Goal: Obtain resource: Download file/media

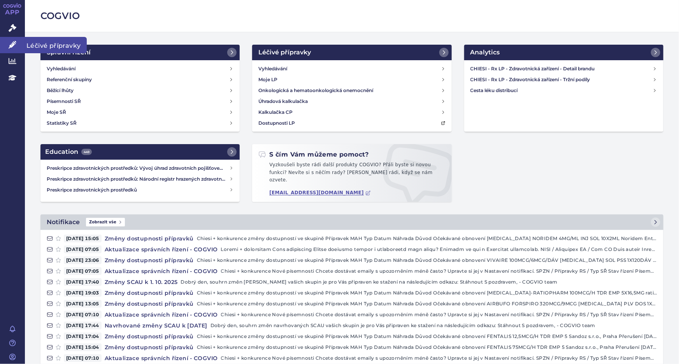
click at [11, 48] on icon at bounding box center [13, 45] width 8 height 8
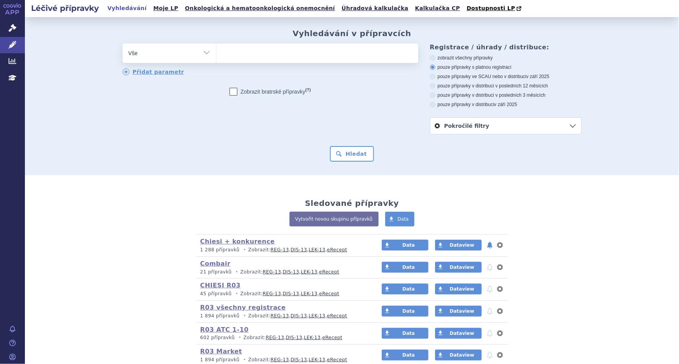
scroll to position [116, 0]
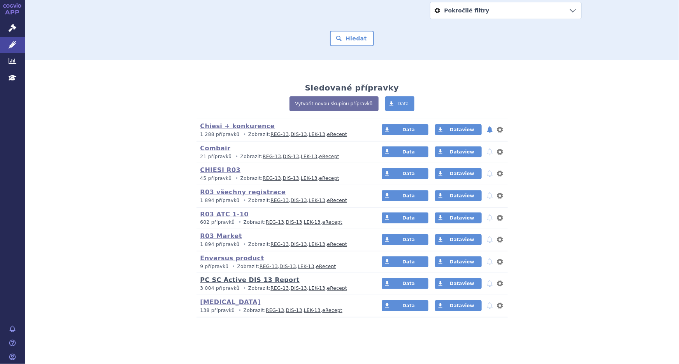
click at [219, 280] on link "PC SC Active DIS 13 Report" at bounding box center [249, 280] width 99 height 7
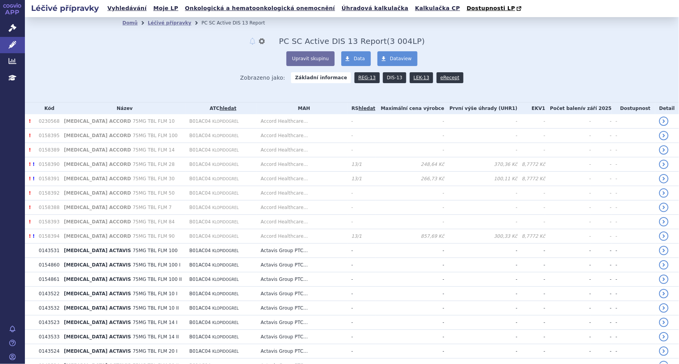
click at [383, 80] on link "DIS-13" at bounding box center [394, 77] width 23 height 11
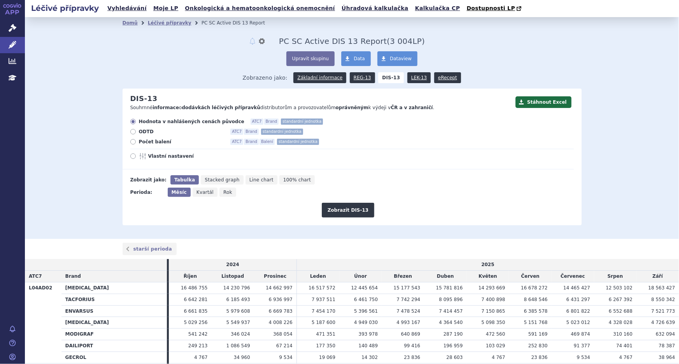
click at [130, 156] on icon at bounding box center [132, 156] width 5 height 5
click at [131, 156] on input "Vlastní nastavení" at bounding box center [133, 157] width 5 height 5
radio input "true"
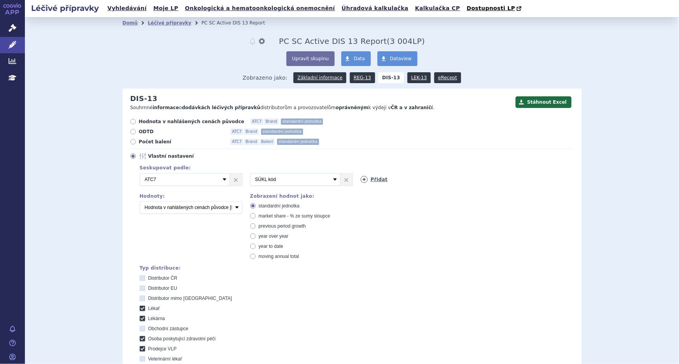
click at [361, 181] on icon at bounding box center [364, 179] width 7 height 7
click at [475, 179] on link "Přidat" at bounding box center [484, 179] width 27 height 7
click at [438, 177] on select "Vyberte groupování ATC3 ATC5 ATC7 Brand Balení SÚKL kód MAH VPOIS Referenční sk…" at bounding box center [406, 179] width 90 height 12
select select "brand"
click at [361, 174] on select "Vyberte groupování ATC3 ATC5 ATC7 Brand Balení SÚKL kód MAH VPOIS Referenční sk…" at bounding box center [406, 179] width 90 height 12
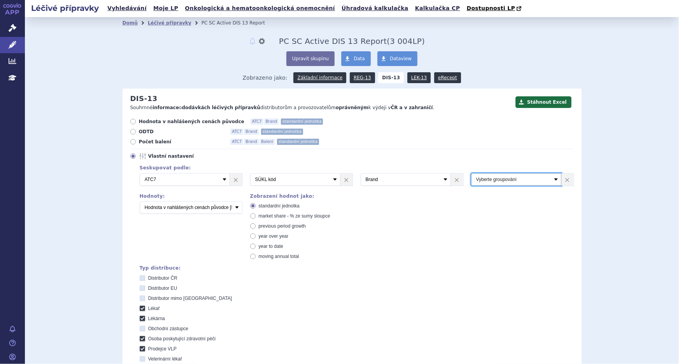
click at [506, 174] on select "Vyberte groupování ATC3 ATC5 ATC7 Brand Balení SÚKL kód MAH VPOIS Referenční sk…" at bounding box center [516, 179] width 90 height 12
select select "package"
click at [471, 174] on select "Vyberte groupování ATC3 ATC5 ATC7 Brand Balení SÚKL kód MAH VPOIS Referenční sk…" at bounding box center [516, 179] width 90 height 12
click at [226, 214] on select "Počet balení Hodnota v nahlášených cenách původce [DIS-13] Hodnota v maximálníc…" at bounding box center [191, 207] width 103 height 12
select select "packages"
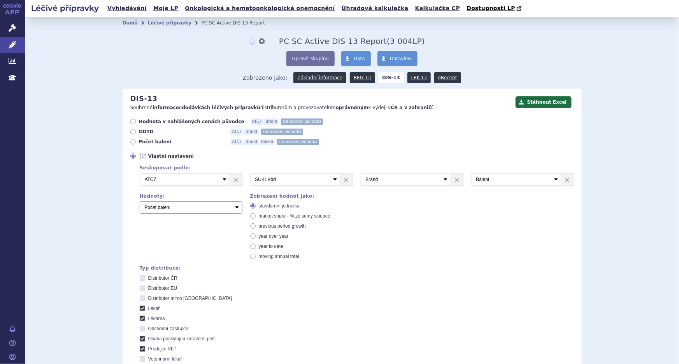
click at [140, 202] on select "Počet balení Hodnota v nahlášených cenách původce [DIS-13] Hodnota v maximálníc…" at bounding box center [191, 207] width 103 height 12
click at [534, 102] on button "Stáhnout Excel" at bounding box center [543, 102] width 56 height 12
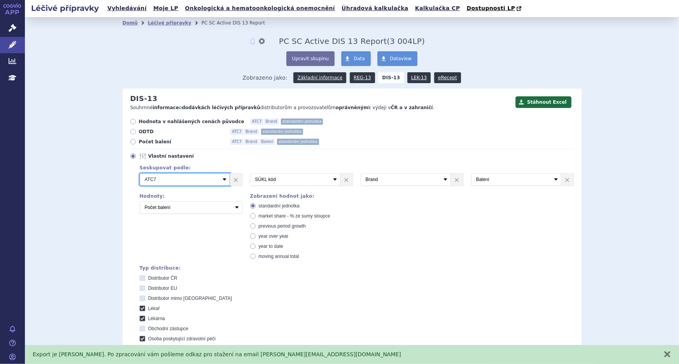
click at [197, 180] on select "Vyberte groupování ATC3 ATC5 ATC7 Brand Balení SÚKL kód MAH VPOIS Referenční sk…" at bounding box center [185, 179] width 90 height 12
select select "suklCode"
click at [140, 174] on select "Vyberte groupování ATC3 ATC5 ATC7 Brand Balení SÚKL kód MAH VPOIS Referenční sk…" at bounding box center [185, 179] width 90 height 12
click at [301, 185] on select "Vyberte groupování ATC3 ATC5 ATC7 Brand Balení SÚKL kód MAH VPOIS Referenční sk…" at bounding box center [295, 179] width 90 height 12
select select "brand"
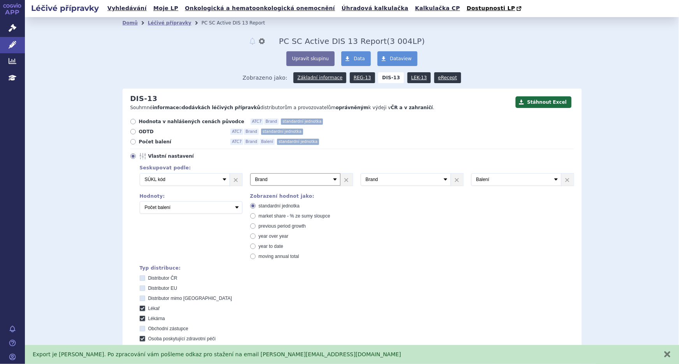
click at [250, 174] on select "Vyberte groupování ATC3 ATC5 ATC7 Brand Balení SÚKL kód MAH VPOIS Referenční sk…" at bounding box center [295, 179] width 90 height 12
click at [401, 178] on select "Vyberte groupování ATC3 ATC5 ATC7 Brand Balení SÚKL kód MAH VPOIS Referenční sk…" at bounding box center [406, 179] width 90 height 12
select select "package"
click at [361, 174] on select "Vyberte groupování ATC3 ATC5 ATC7 Brand Balení SÚKL kód MAH VPOIS Referenční sk…" at bounding box center [406, 179] width 90 height 12
click at [494, 182] on select "Vyberte groupování ATC3 ATC5 ATC7 Brand Balení SÚKL kód MAH VPOIS Referenční sk…" at bounding box center [516, 179] width 90 height 12
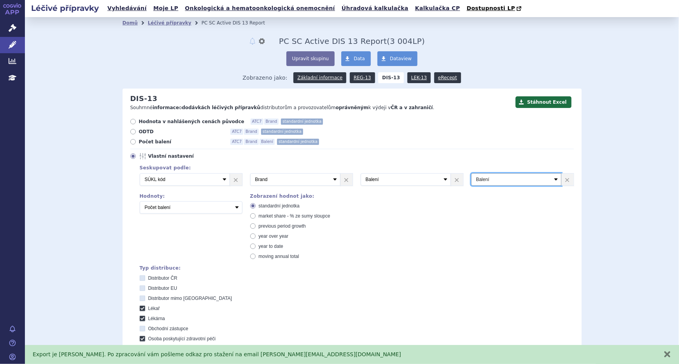
select select "typeOfCustomer"
click at [471, 174] on select "Vyberte groupování ATC3 ATC5 ATC7 Brand Balení SÚKL kód MAH VPOIS Referenční sk…" at bounding box center [516, 179] width 90 height 12
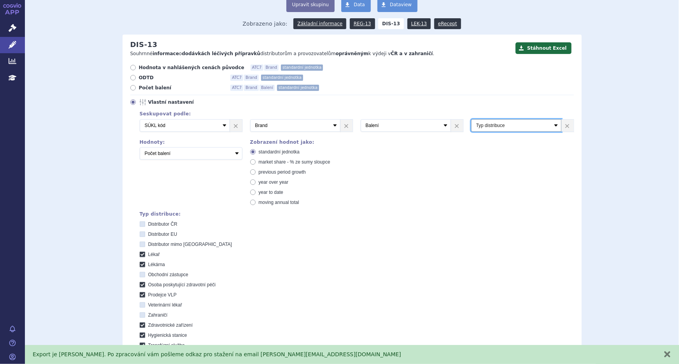
scroll to position [177, 0]
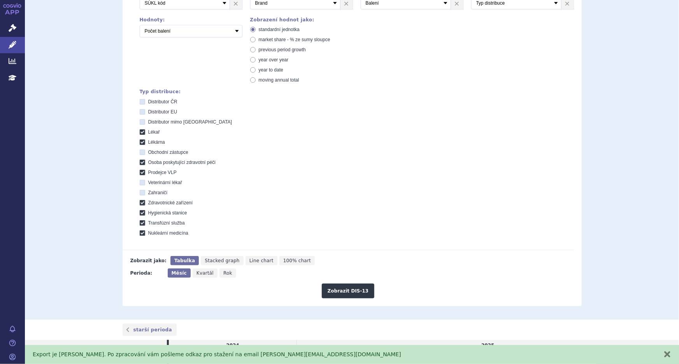
click at [142, 101] on icon at bounding box center [142, 101] width 5 height 5
click at [142, 101] on ČR "Distributor ČR" at bounding box center [142, 102] width 5 height 5
checkbox ČR "true"
click at [140, 112] on icon at bounding box center [142, 111] width 5 height 5
click at [140, 112] on EU "Distributor EU" at bounding box center [142, 112] width 5 height 5
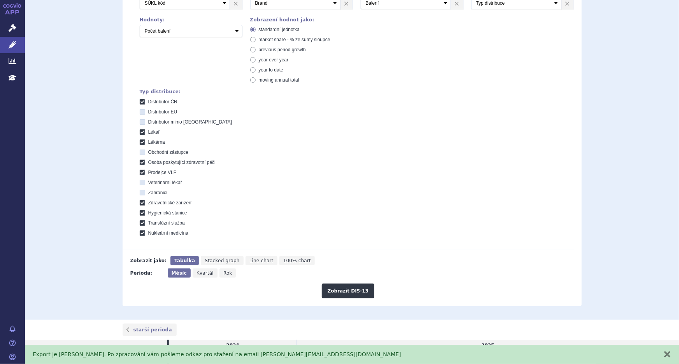
checkbox EU "true"
click at [140, 121] on icon at bounding box center [142, 121] width 5 height 5
click at [140, 121] on EU "Distributor mimo EU" at bounding box center [142, 123] width 5 height 5
checkbox EU "true"
click at [140, 152] on icon at bounding box center [142, 152] width 5 height 5
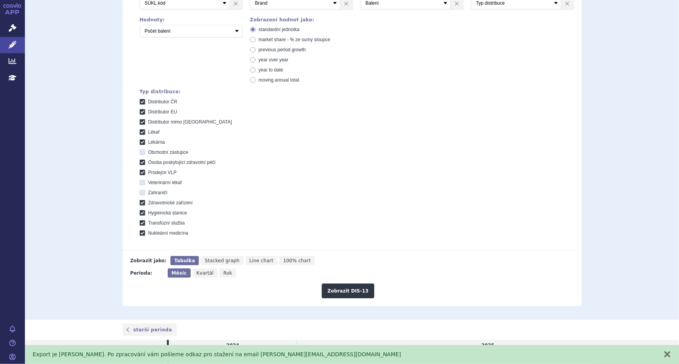
click at [140, 152] on zástupce "Obchodní zástupce" at bounding box center [142, 153] width 5 height 5
checkbox zástupce "true"
drag, startPoint x: 139, startPoint y: 182, endPoint x: 139, endPoint y: 195, distance: 13.2
click at [140, 182] on icon at bounding box center [142, 182] width 5 height 5
click at [140, 182] on lékař "Veterinární lékař" at bounding box center [142, 183] width 5 height 5
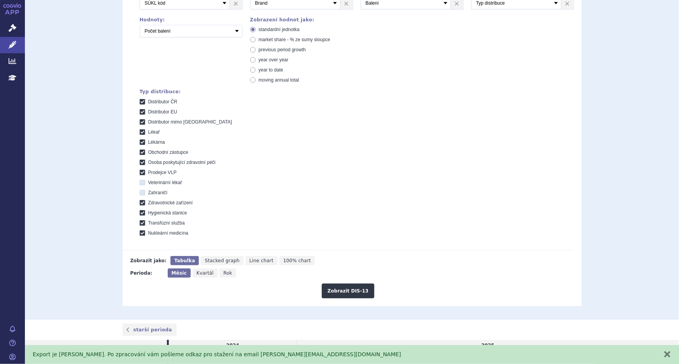
checkbox lékař "true"
click at [140, 195] on icon at bounding box center [142, 192] width 5 height 5
click at [140, 195] on input "Zahraničí" at bounding box center [142, 193] width 5 height 5
checkbox input "true"
click at [346, 142] on label "Lékárna" at bounding box center [357, 142] width 434 height 6
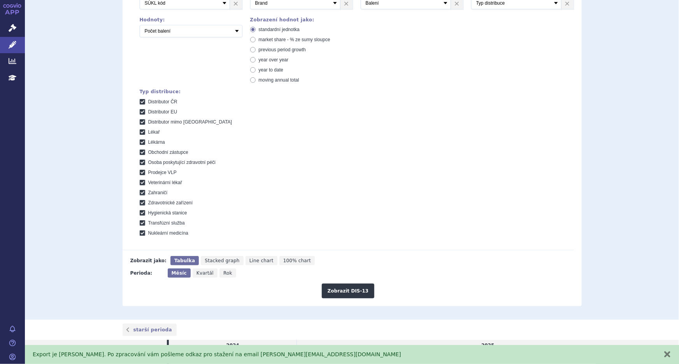
click at [145, 142] on input "Lékárna" at bounding box center [142, 143] width 5 height 5
checkbox input "false"
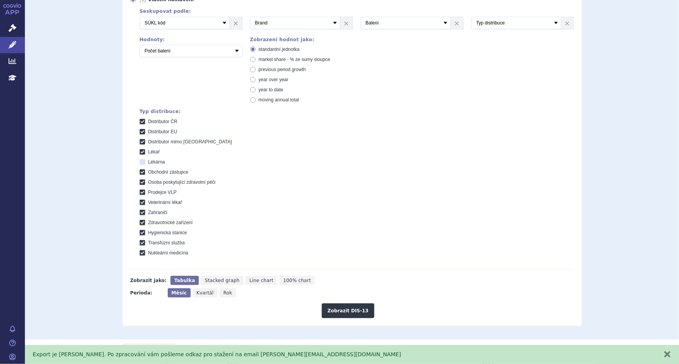
scroll to position [247, 0]
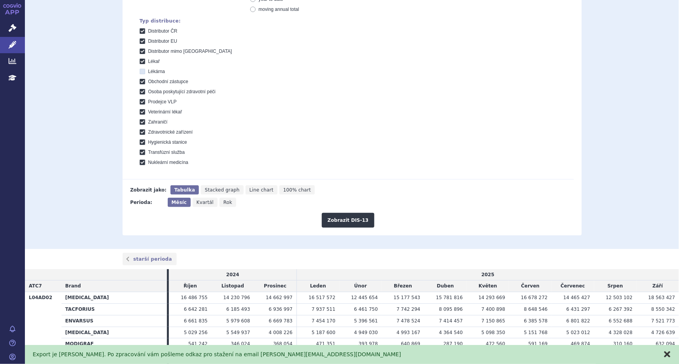
click at [665, 356] on button "zavřít" at bounding box center [667, 355] width 8 height 8
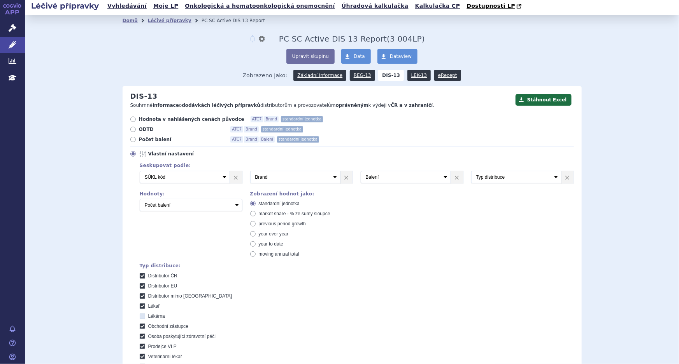
scroll to position [0, 0]
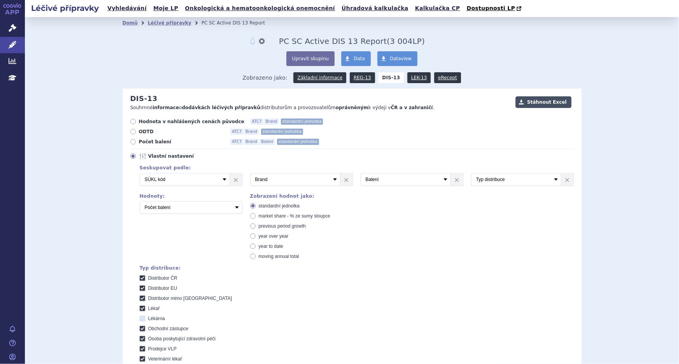
click at [548, 102] on button "Stáhnout Excel" at bounding box center [543, 102] width 56 height 12
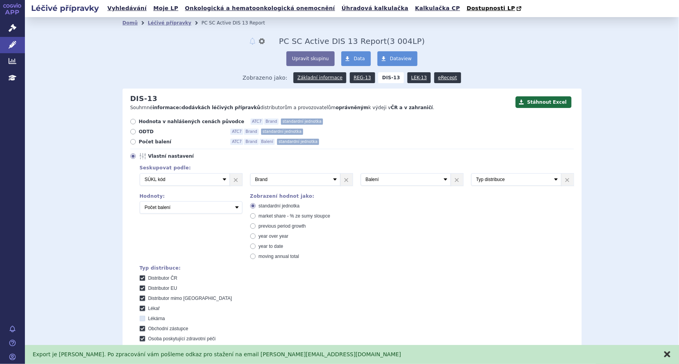
click at [667, 355] on button "zavřít" at bounding box center [667, 355] width 8 height 8
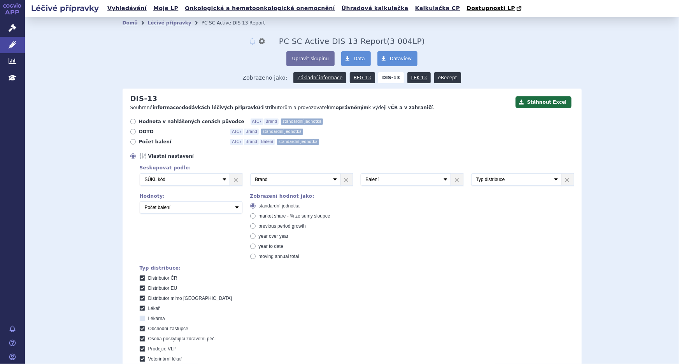
click at [439, 77] on link "eRecept" at bounding box center [447, 77] width 27 height 11
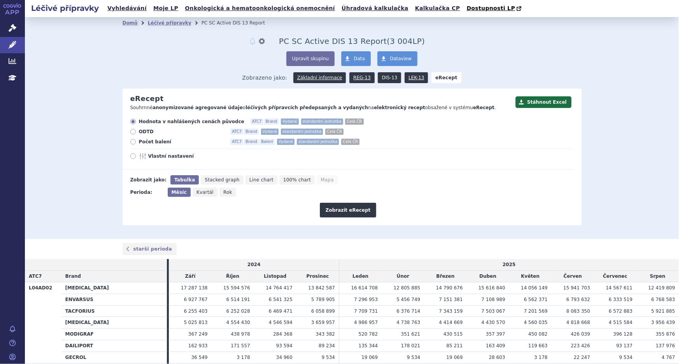
click at [382, 78] on link "DIS-13" at bounding box center [389, 77] width 23 height 11
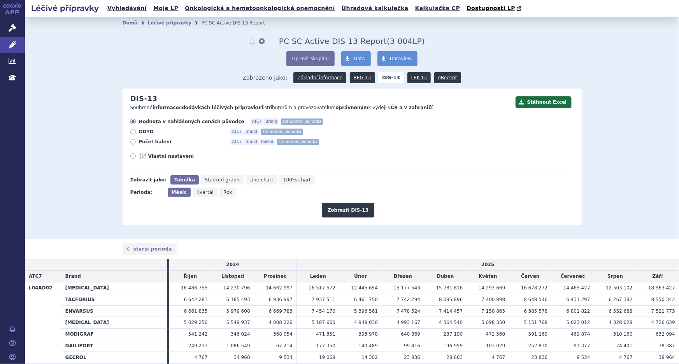
click at [130, 156] on icon at bounding box center [132, 156] width 5 height 5
click at [131, 156] on input "Vlastní nastavení" at bounding box center [133, 157] width 5 height 5
radio input "true"
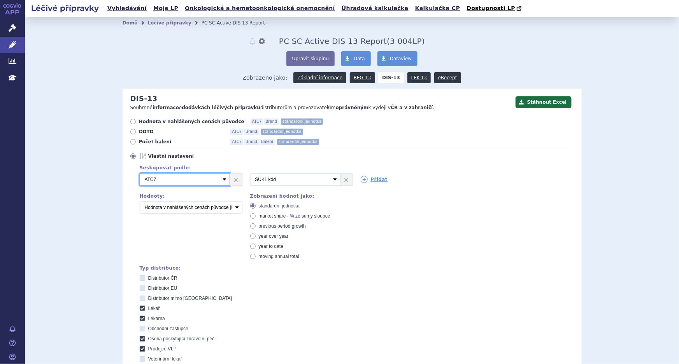
click at [219, 177] on select "Vyberte groupování ATC3 ATC5 ATC7 Brand Balení SÚKL kód MAH VPOIS Referenční sk…" at bounding box center [185, 179] width 90 height 12
select select "suklCode"
click at [140, 174] on select "Vyberte groupování ATC3 ATC5 ATC7 Brand Balení SÚKL kód MAH VPOIS Referenční sk…" at bounding box center [185, 179] width 90 height 12
click at [280, 180] on select "Vyberte groupování ATC3 ATC5 ATC7 Brand Balení SÚKL kód MAH VPOIS Referenční sk…" at bounding box center [295, 179] width 90 height 12
select select "brand"
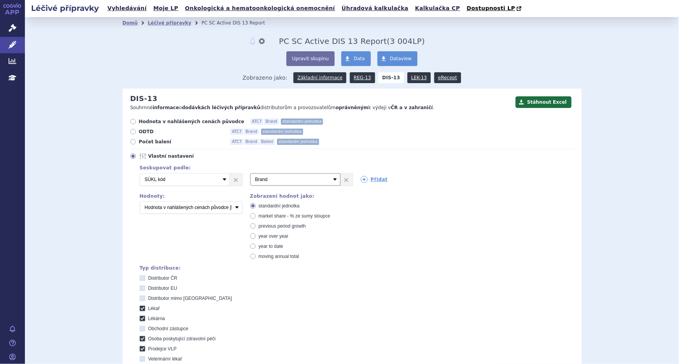
click at [250, 174] on select "Vyberte groupování ATC3 ATC5 ATC7 Brand Balení SÚKL kód MAH VPOIS Referenční sk…" at bounding box center [295, 179] width 90 height 12
click at [361, 181] on icon at bounding box center [364, 179] width 7 height 7
click at [471, 179] on icon at bounding box center [474, 179] width 7 height 7
click at [420, 177] on select "Vyberte groupování ATC3 ATC5 ATC7 Brand Balení SÚKL kód MAH VPOIS Referenční sk…" at bounding box center [406, 179] width 90 height 12
select select "package"
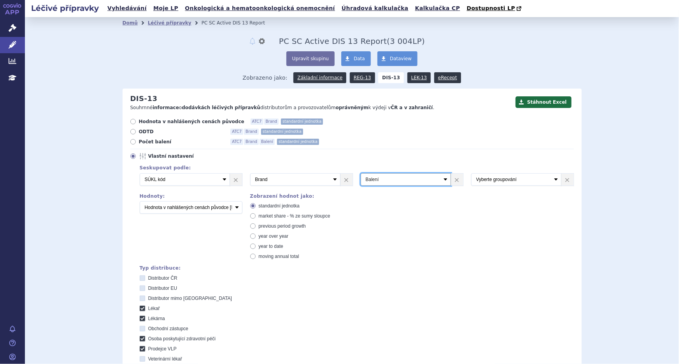
click at [361, 174] on select "Vyberte groupování ATC3 ATC5 ATC7 Brand Balení SÚKL kód MAH VPOIS Referenční sk…" at bounding box center [406, 179] width 90 height 12
click at [494, 176] on select "Vyberte groupování ATC3 ATC5 ATC7 Brand Balení SÚKL kód MAH VPOIS Referenční sk…" at bounding box center [516, 179] width 90 height 12
select select "typeOfCustomer"
click at [471, 174] on select "Vyberte groupování ATC3 ATC5 ATC7 Brand Balení SÚKL kód MAH VPOIS Referenční sk…" at bounding box center [516, 179] width 90 height 12
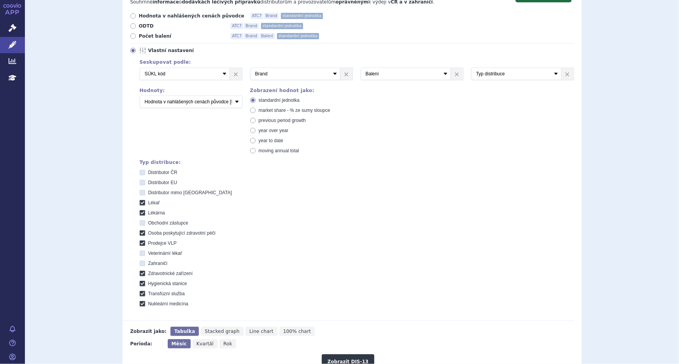
click at [140, 171] on icon at bounding box center [142, 172] width 5 height 5
click at [140, 171] on ČR "Distributor ČR" at bounding box center [142, 173] width 5 height 5
checkbox ČR "true"
click at [140, 184] on icon at bounding box center [142, 182] width 5 height 5
click at [140, 184] on EU "Distributor EU" at bounding box center [142, 183] width 5 height 5
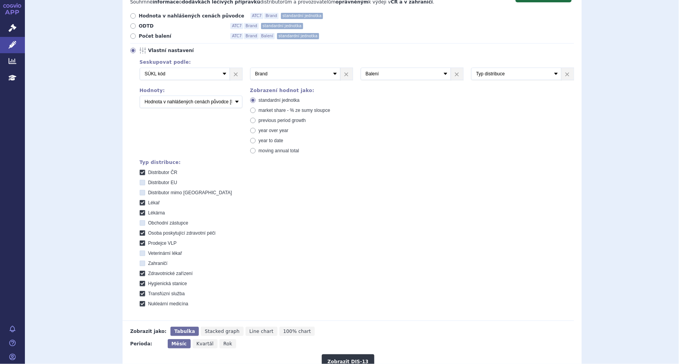
checkbox EU "true"
click at [140, 192] on icon at bounding box center [142, 192] width 5 height 5
click at [140, 192] on EU "Distributor mimo EU" at bounding box center [142, 193] width 5 height 5
checkbox EU "true"
click at [140, 222] on icon at bounding box center [142, 223] width 5 height 5
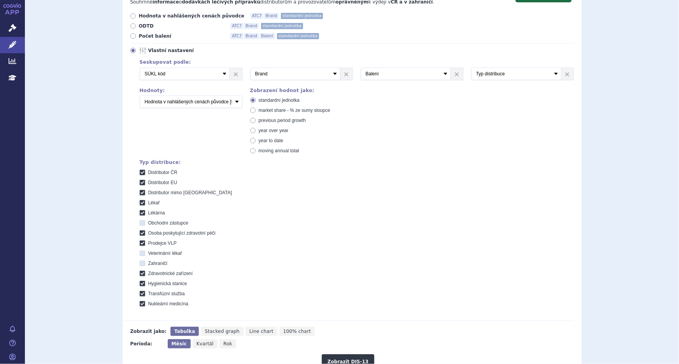
click at [140, 222] on zástupce "Obchodní zástupce" at bounding box center [142, 224] width 5 height 5
checkbox zástupce "true"
drag, startPoint x: 139, startPoint y: 253, endPoint x: 139, endPoint y: 257, distance: 4.3
click at [140, 253] on icon at bounding box center [142, 253] width 5 height 5
click at [140, 253] on lékař "Veterinární lékař" at bounding box center [142, 254] width 5 height 5
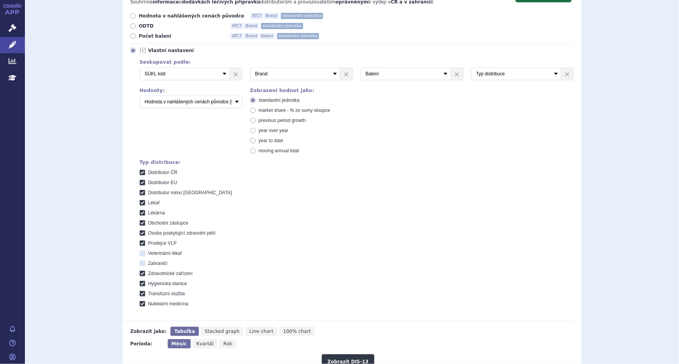
checkbox lékař "true"
click at [140, 264] on icon at bounding box center [142, 263] width 5 height 5
click at [140, 264] on input "Zahraničí" at bounding box center [142, 264] width 5 height 5
checkbox input "true"
click at [303, 204] on label "Lékař" at bounding box center [357, 203] width 434 height 6
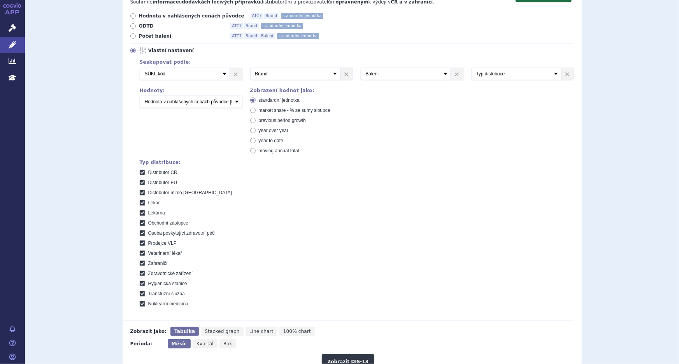
click at [145, 204] on input "Lékař" at bounding box center [142, 203] width 5 height 5
click at [140, 203] on icon at bounding box center [142, 202] width 5 height 5
click at [140, 203] on input "Lékař" at bounding box center [142, 203] width 5 height 5
checkbox input "true"
click at [172, 119] on div "Seskupovat podle: 2 Vyberte groupování ATC3 ATC5 ATC7 Brand Balení SÚKL kód MAH…" at bounding box center [351, 182] width 443 height 249
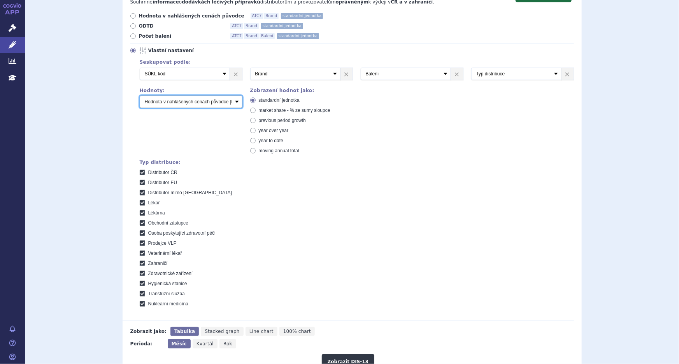
click at [212, 103] on select "Počet balení Hodnota v nahlášených cenách původce [DIS-13] Hodnota v maximálníc…" at bounding box center [191, 102] width 103 height 12
select select "packages"
click at [140, 96] on select "Počet balení Hodnota v nahlášených cenách původce [DIS-13] Hodnota v maximálníc…" at bounding box center [191, 102] width 103 height 12
click at [187, 119] on div "Seskupovat podle: 2 Vyberte groupování ATC3 ATC5 ATC7 Brand Balení SÚKL kód MAH…" at bounding box center [351, 182] width 443 height 249
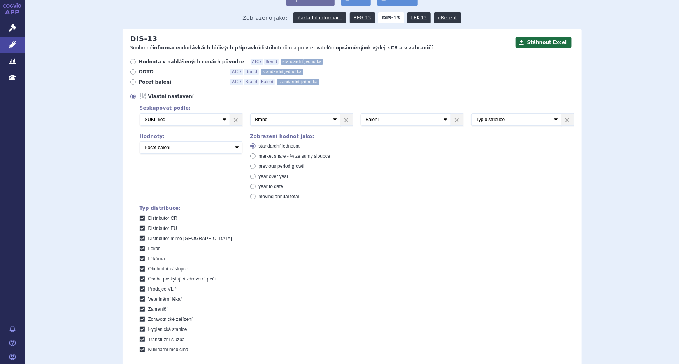
scroll to position [70, 0]
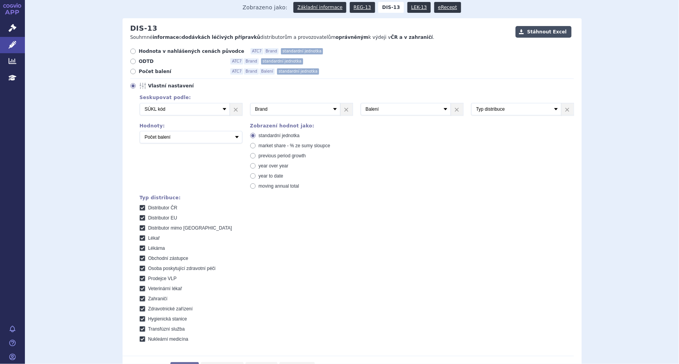
click at [541, 33] on button "Stáhnout Excel" at bounding box center [543, 32] width 56 height 12
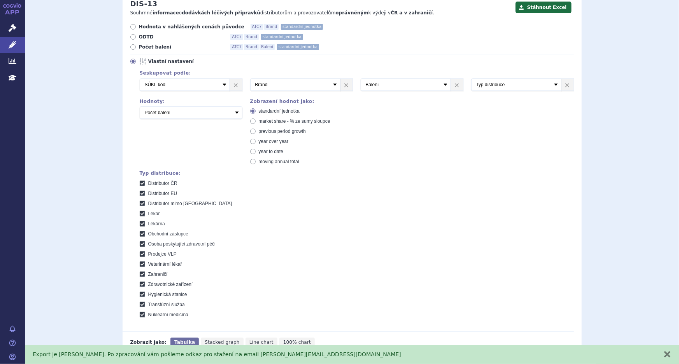
scroll to position [106, 0]
